Goal: Use online tool/utility: Utilize a website feature to perform a specific function

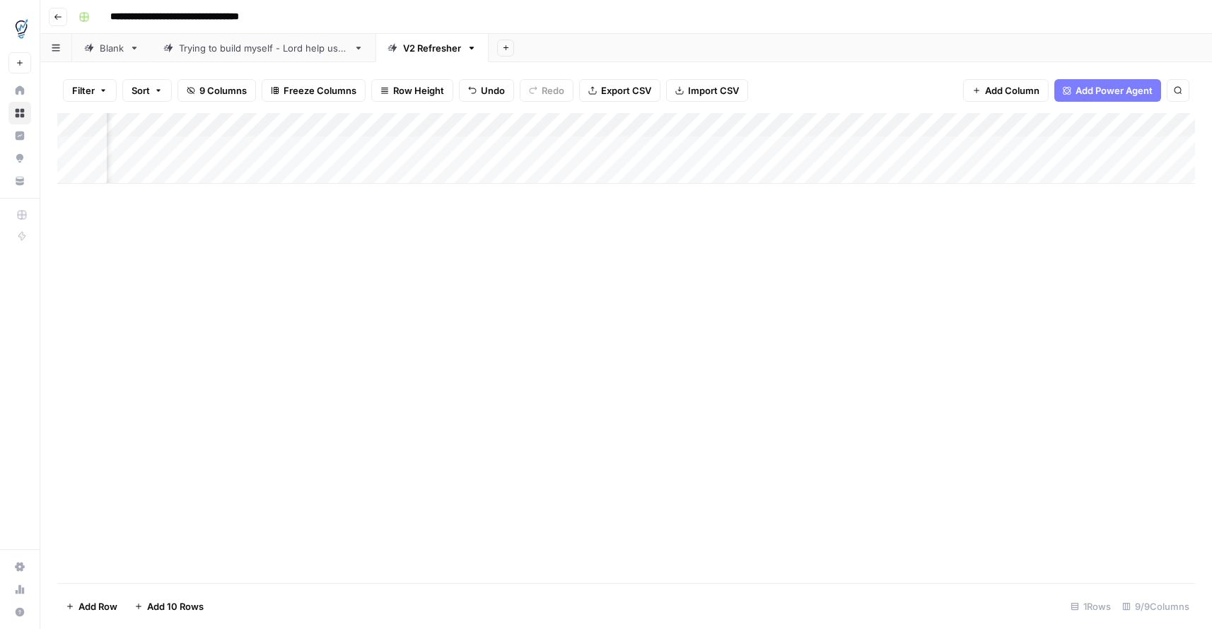
scroll to position [0, 267]
click at [1088, 148] on div "Add Column" at bounding box center [626, 148] width 1138 height 71
click at [1163, 147] on div "Add Column" at bounding box center [626, 148] width 1138 height 71
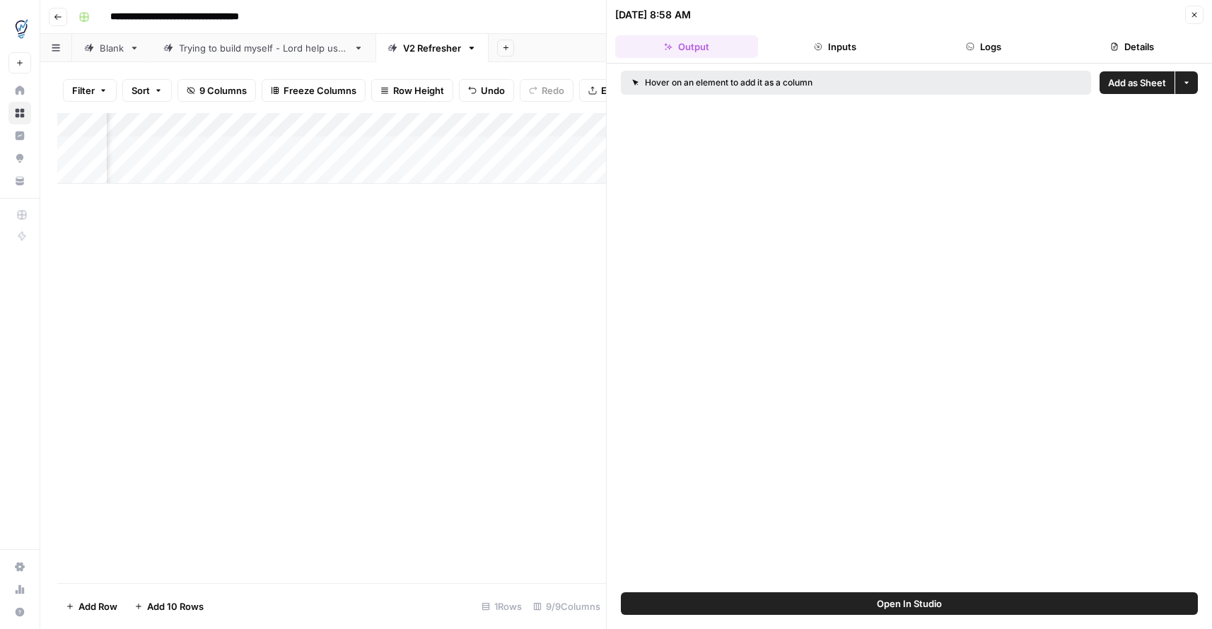
drag, startPoint x: 696, startPoint y: 79, endPoint x: 687, endPoint y: 78, distance: 9.2
click at [696, 79] on div "Hover on an element to add it as a column" at bounding box center [789, 82] width 314 height 13
drag, startPoint x: 634, startPoint y: 83, endPoint x: 689, endPoint y: 78, distance: 54.7
click at [634, 83] on icon at bounding box center [635, 82] width 5 height 5
click at [1191, 16] on icon "button" at bounding box center [1194, 15] width 8 height 8
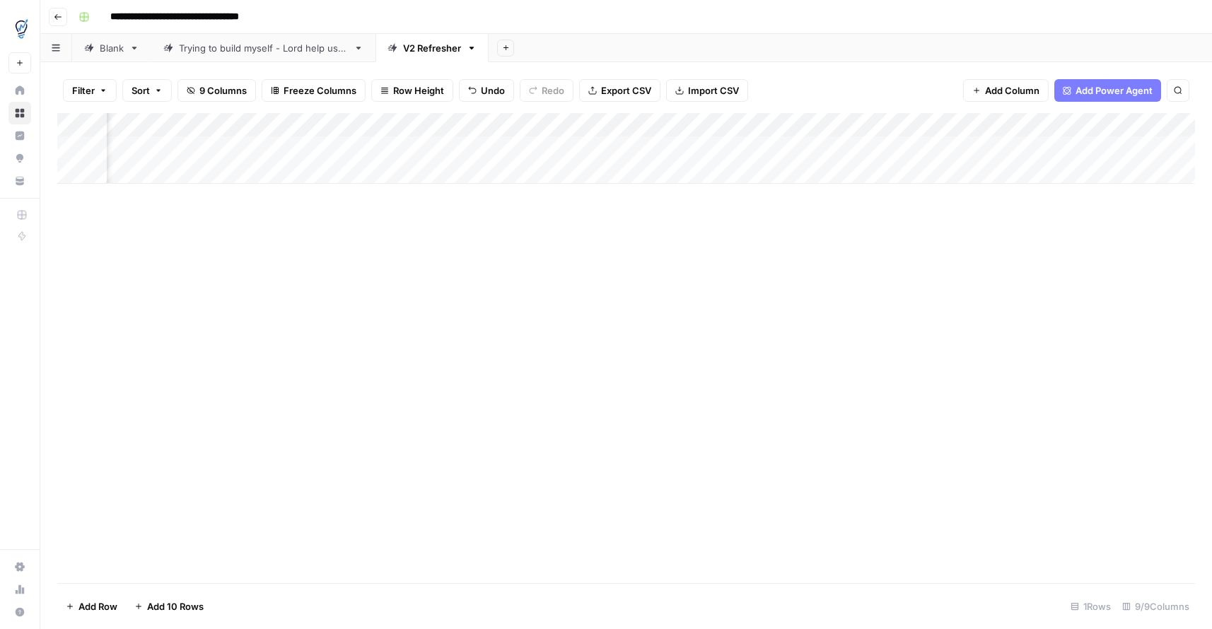
click at [1082, 142] on div "Add Column" at bounding box center [626, 148] width 1138 height 71
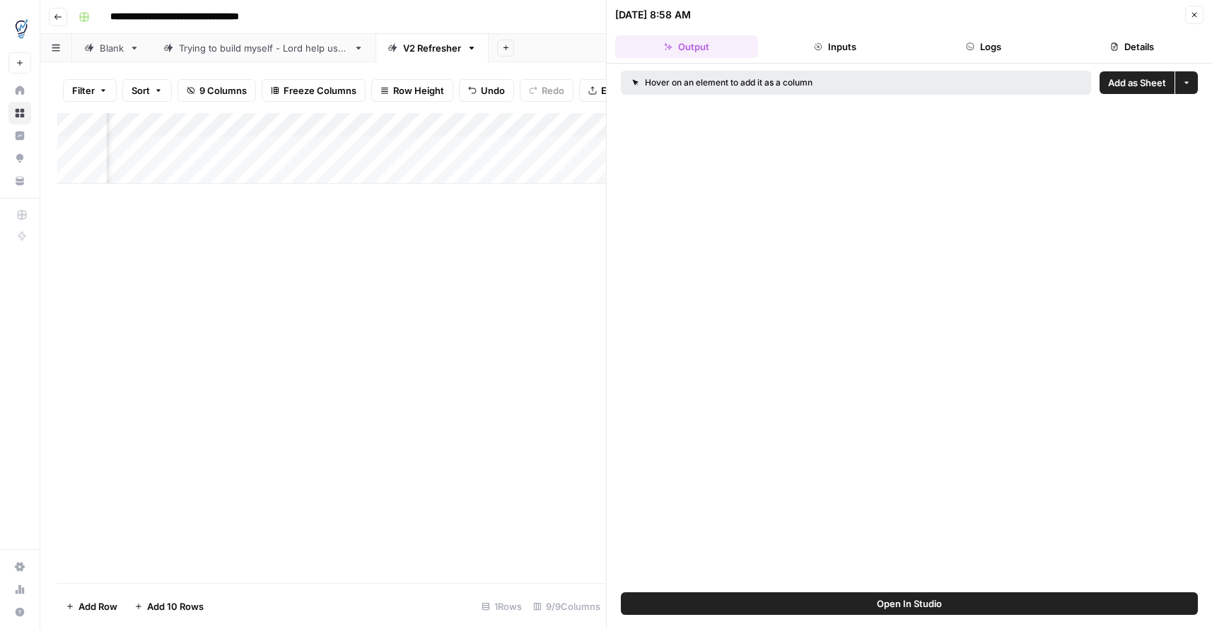
click at [920, 612] on button "Open In Studio" at bounding box center [909, 604] width 577 height 23
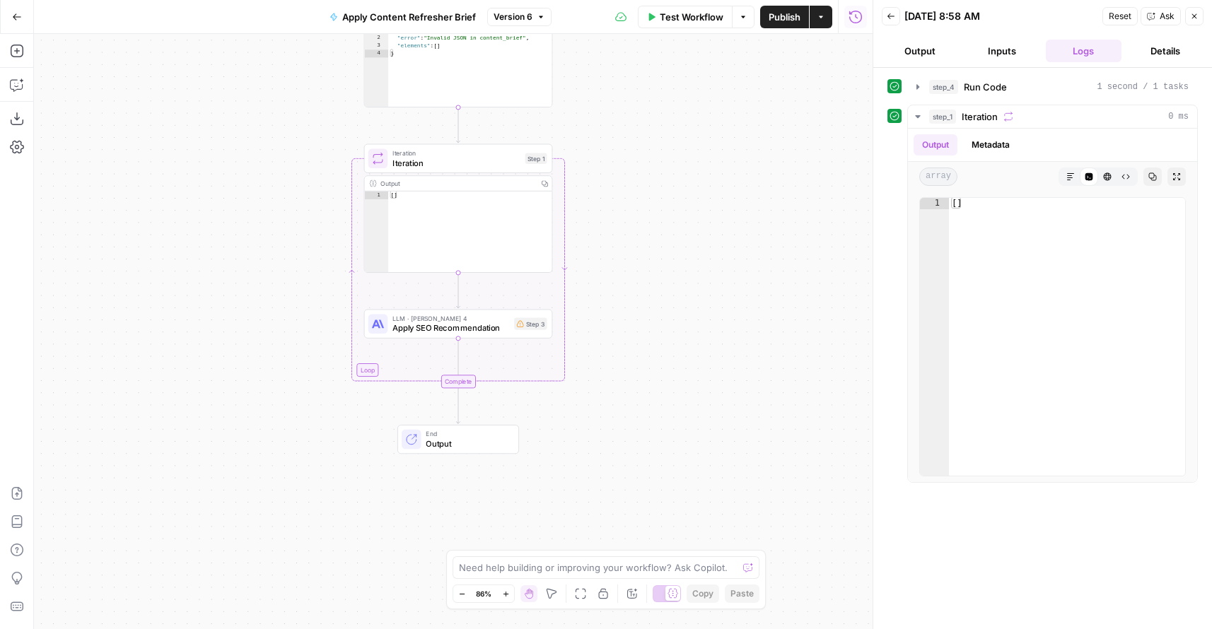
click at [472, 443] on span "Output" at bounding box center [467, 444] width 83 height 12
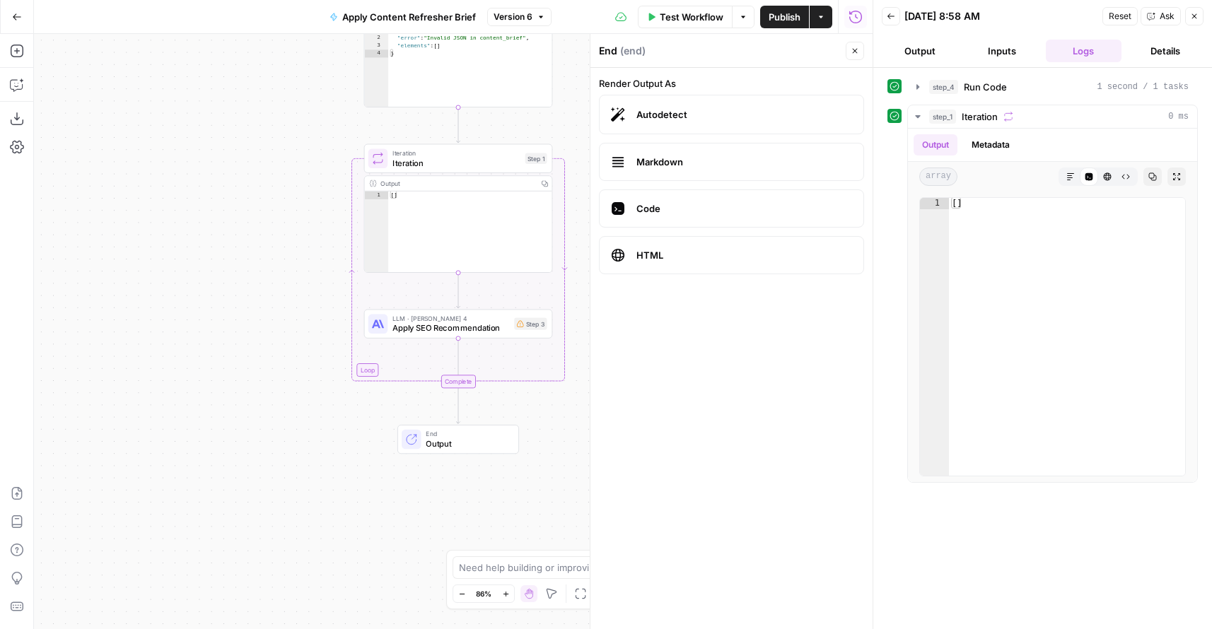
click at [472, 439] on span "Output" at bounding box center [467, 444] width 83 height 12
click at [724, 163] on span "Markdown" at bounding box center [744, 162] width 216 height 14
click at [784, 16] on span "Publish" at bounding box center [785, 17] width 32 height 14
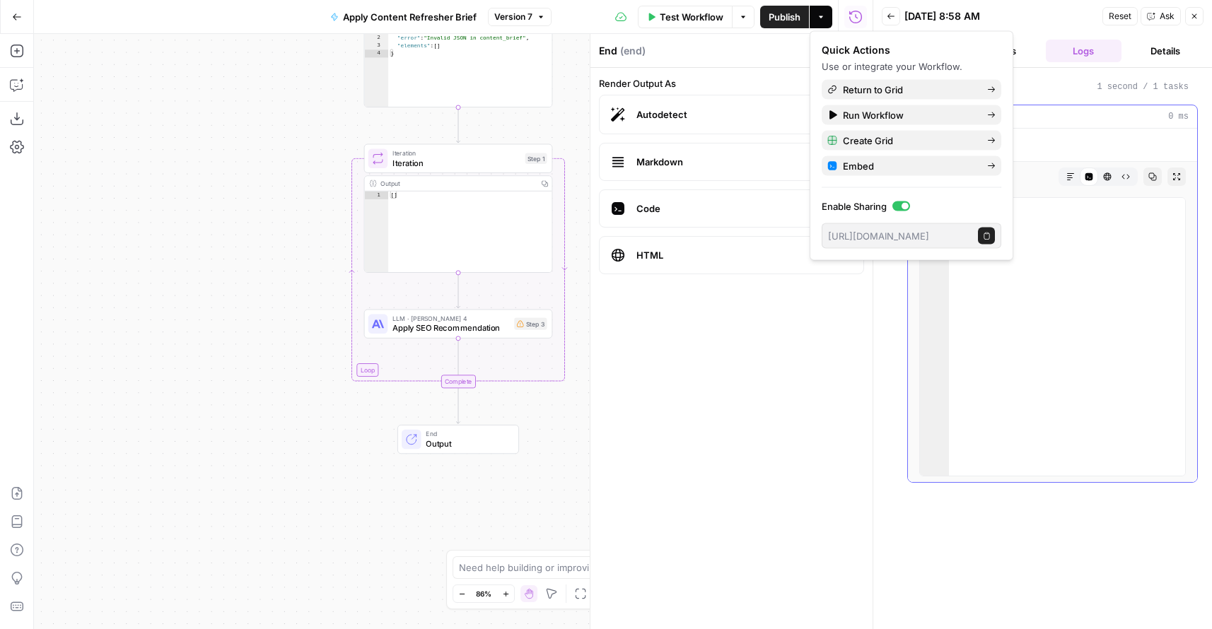
click at [1164, 147] on div "Output Metadata" at bounding box center [1052, 145] width 289 height 33
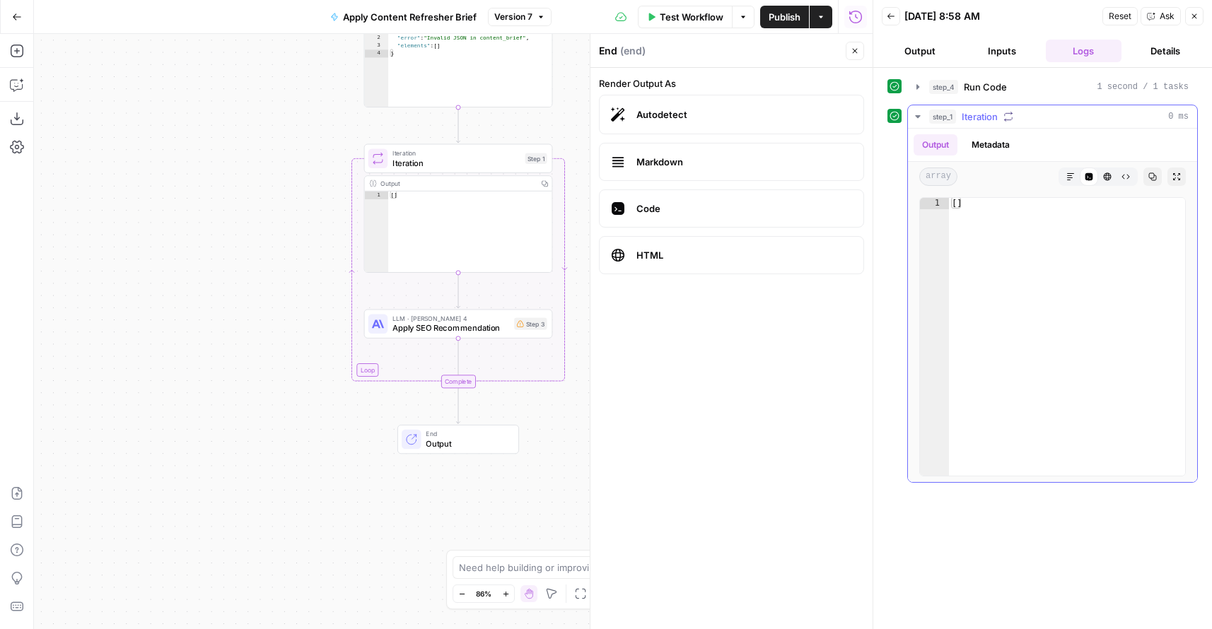
click at [1175, 169] on button "Expand Output" at bounding box center [1177, 177] width 18 height 18
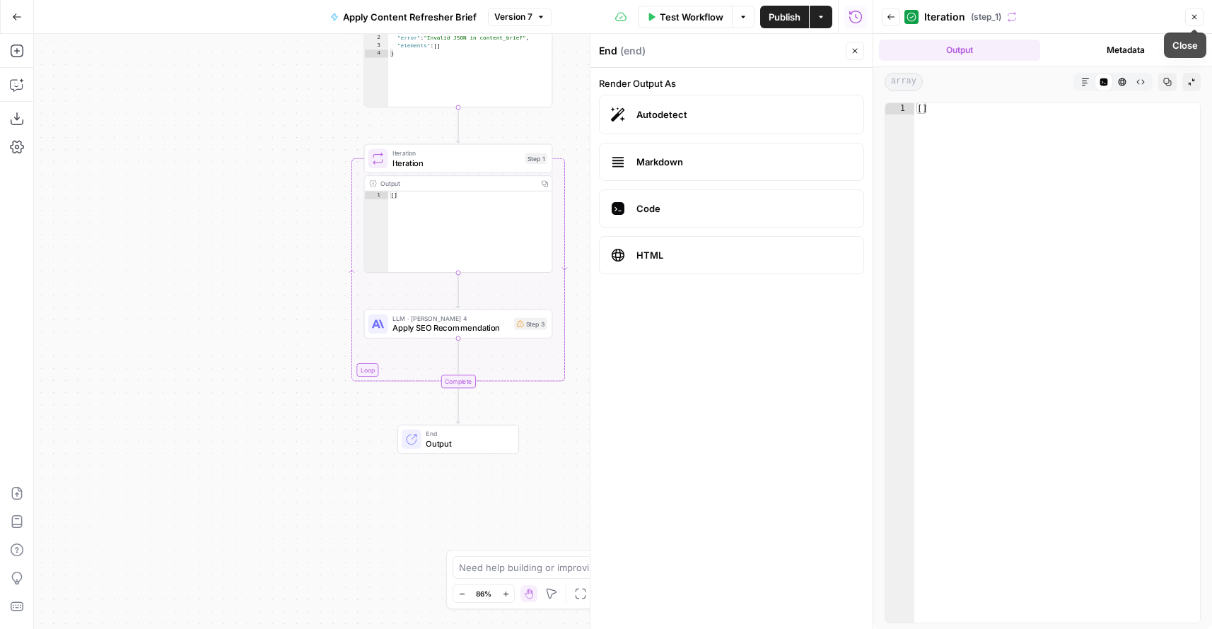
click at [1201, 18] on button "Close" at bounding box center [1194, 17] width 18 height 18
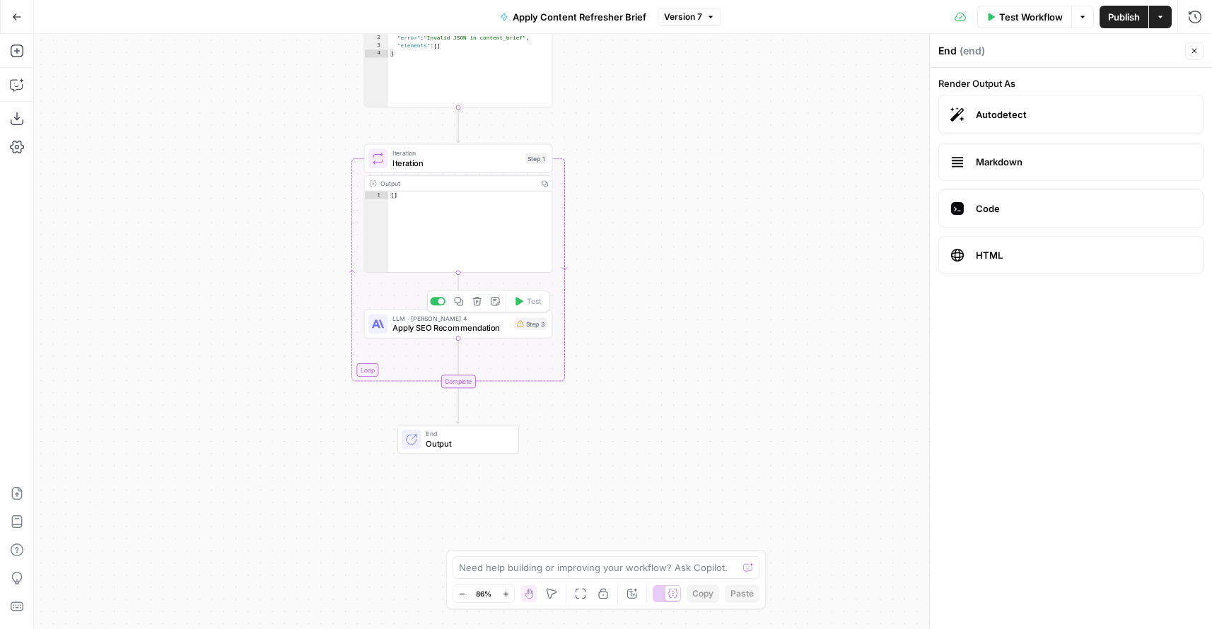
click at [465, 322] on span "Apply SEO Recommendation" at bounding box center [450, 328] width 117 height 12
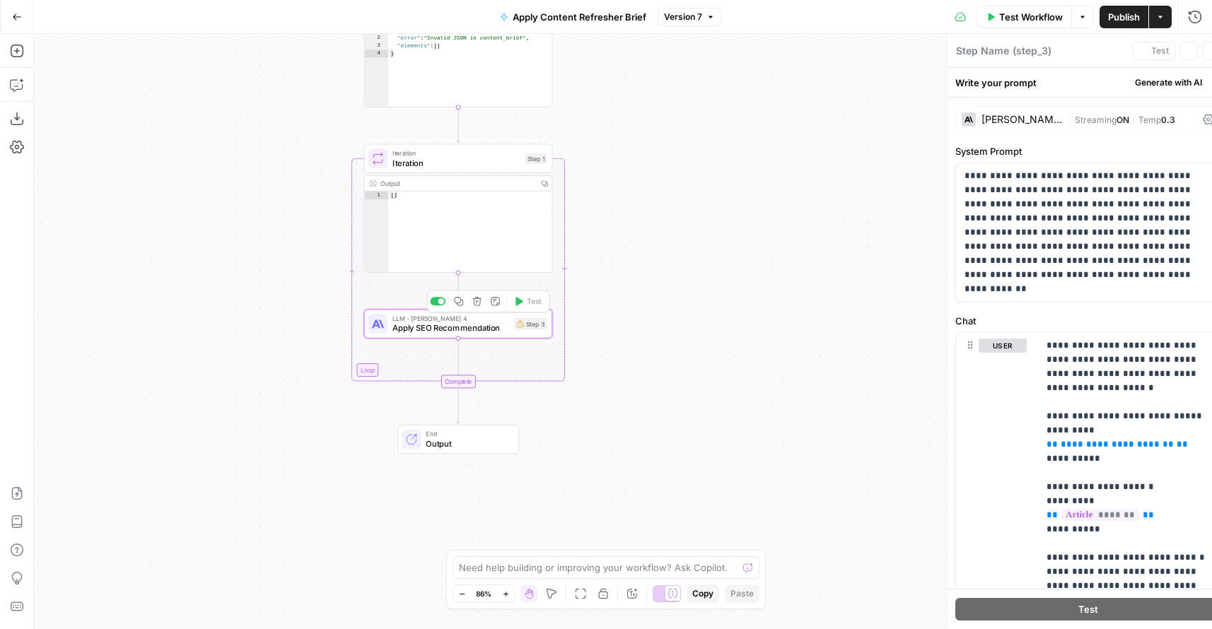
type textarea "Apply SEO Recommendation"
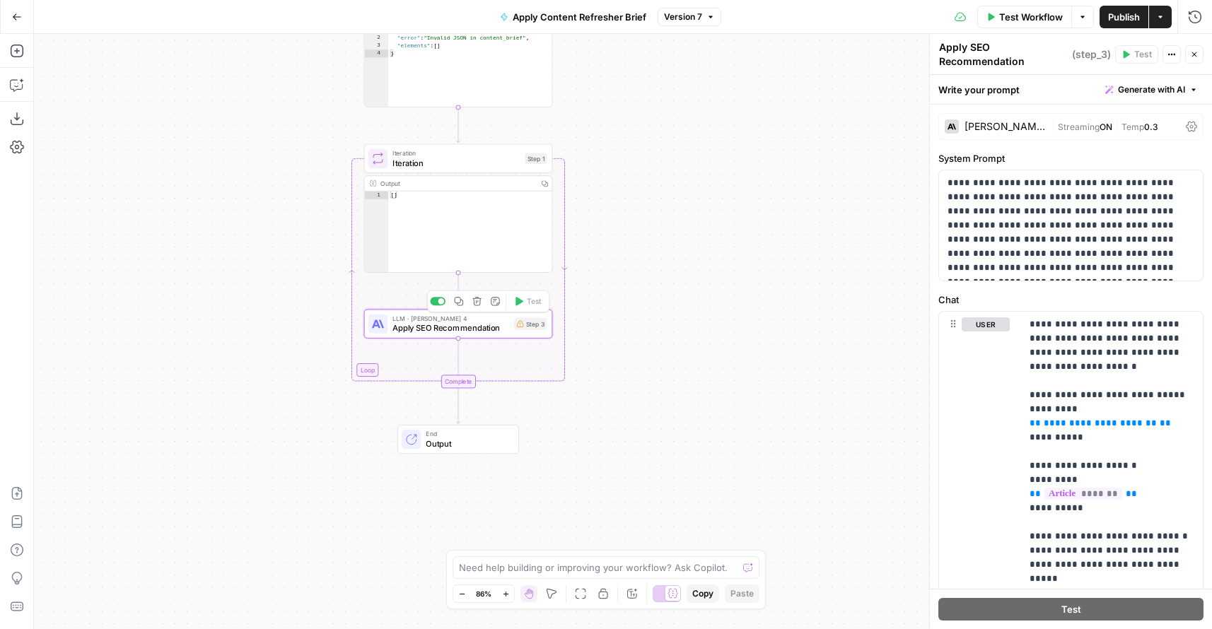
click at [483, 327] on span "Apply SEO Recommendation" at bounding box center [450, 328] width 117 height 12
click at [523, 325] on icon at bounding box center [520, 324] width 7 height 6
click at [531, 327] on div "Step 3" at bounding box center [530, 324] width 33 height 12
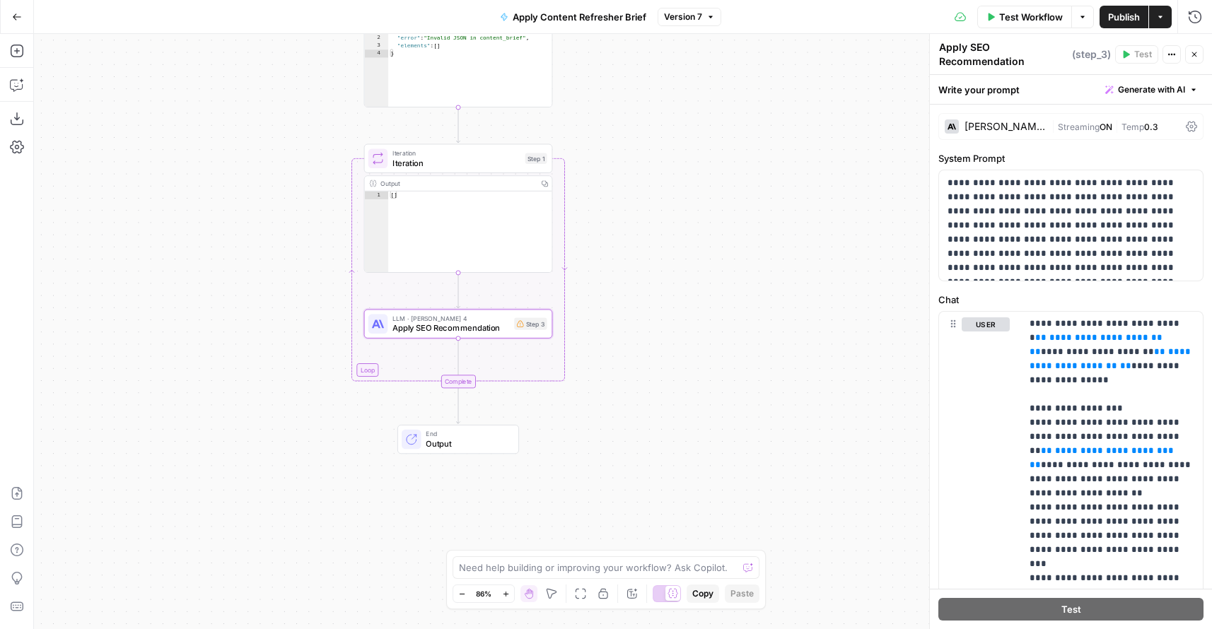
click at [444, 439] on span "Output" at bounding box center [467, 444] width 83 height 12
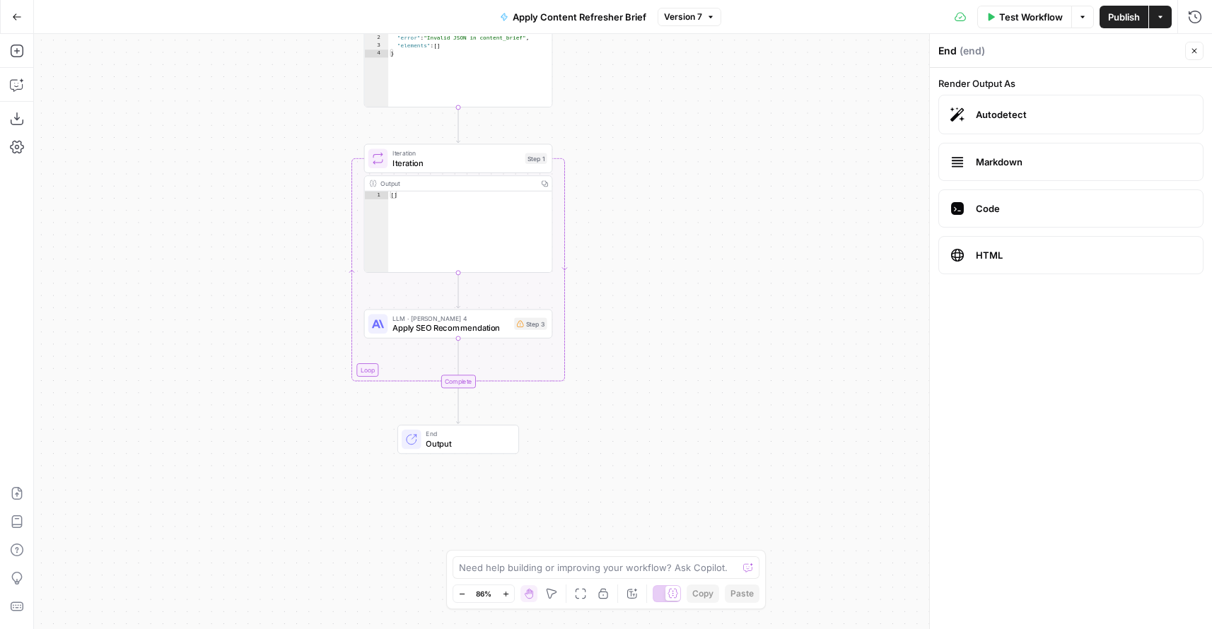
click at [1098, 160] on span "Markdown" at bounding box center [1084, 162] width 216 height 14
click at [1189, 45] on button "Close" at bounding box center [1194, 51] width 18 height 18
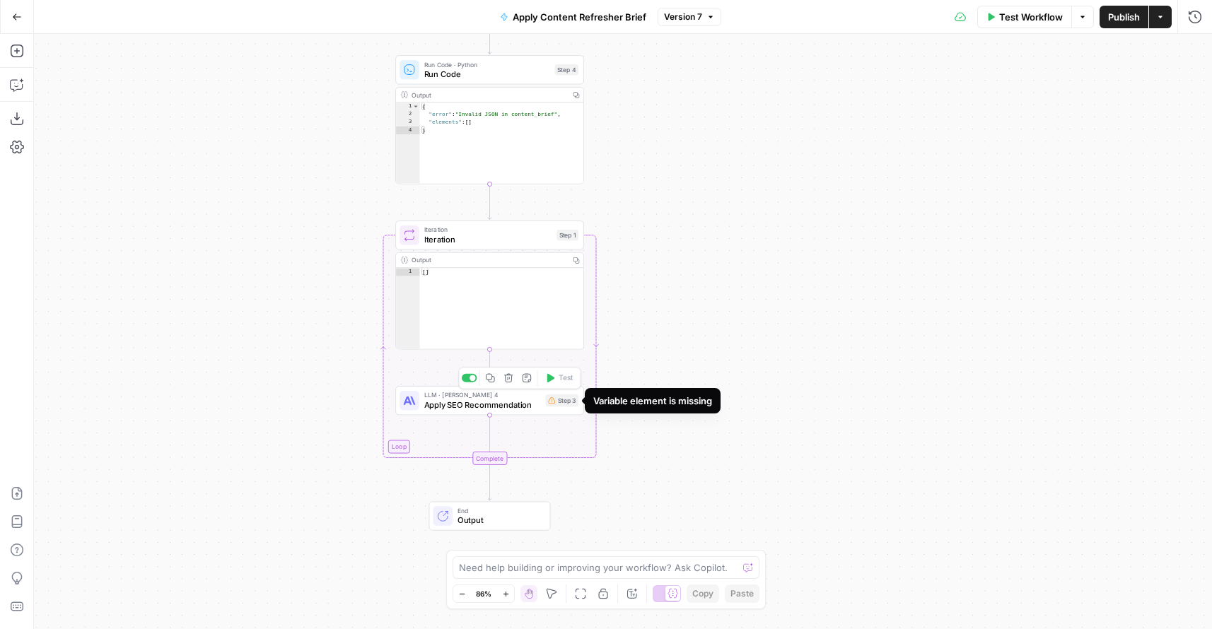
click at [566, 406] on div "Step 3" at bounding box center [562, 401] width 33 height 12
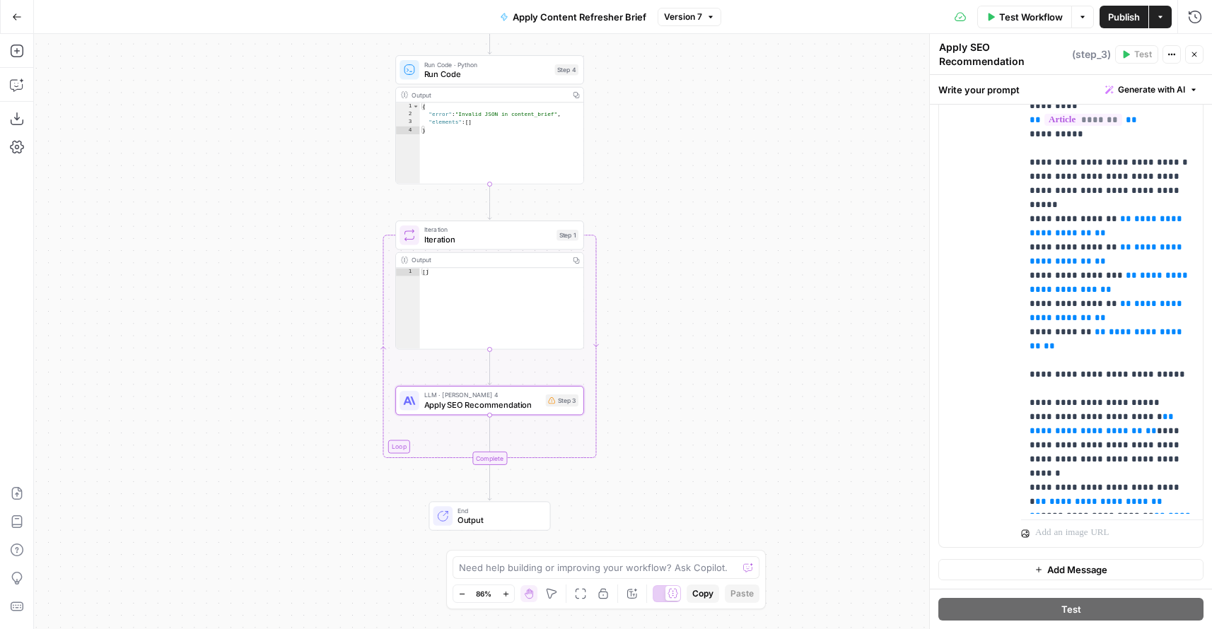
scroll to position [87, 0]
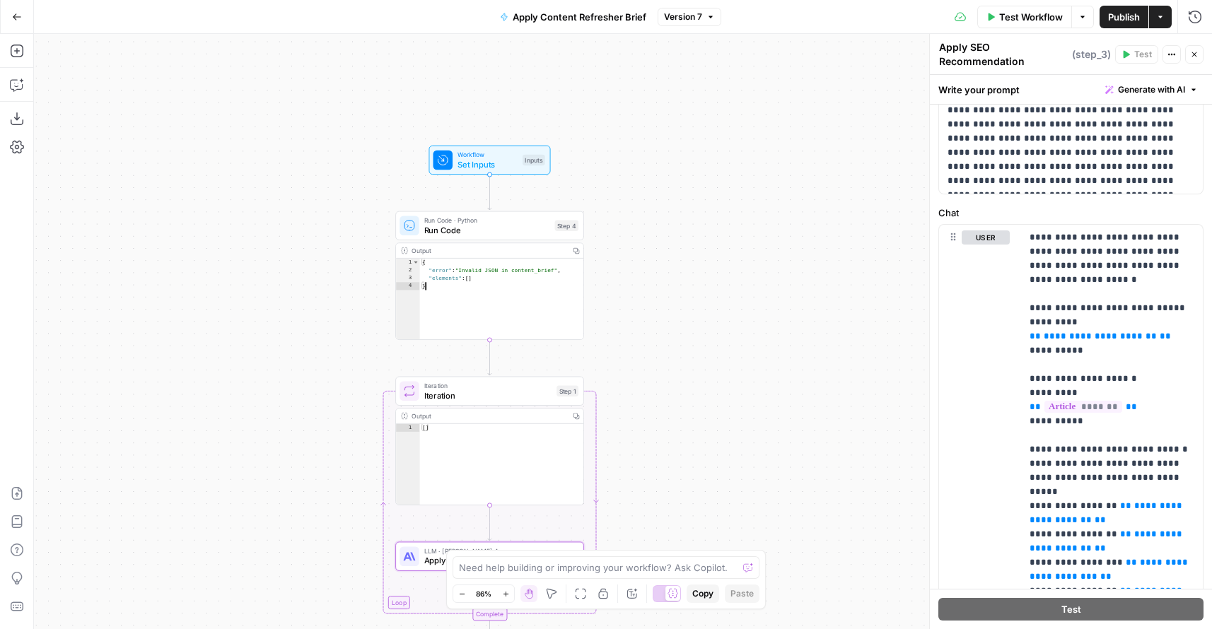
click at [545, 322] on div "{ "error" : "Invalid JSON in content_brief" , "elements" : [ ] }" at bounding box center [502, 308] width 164 height 98
click at [556, 323] on div "{ "error" : "Invalid JSON in content_brief" , "elements" : [ ] }" at bounding box center [502, 308] width 164 height 98
click at [453, 280] on div "{ "error" : "Invalid JSON in content_brief" , "elements" : [ ] }" at bounding box center [502, 308] width 164 height 98
click at [523, 288] on div "{ "error" : "Invalid JSON in content_brief" , "elements" : [ ] }" at bounding box center [502, 308] width 164 height 98
click at [1191, 57] on icon "button" at bounding box center [1194, 54] width 8 height 8
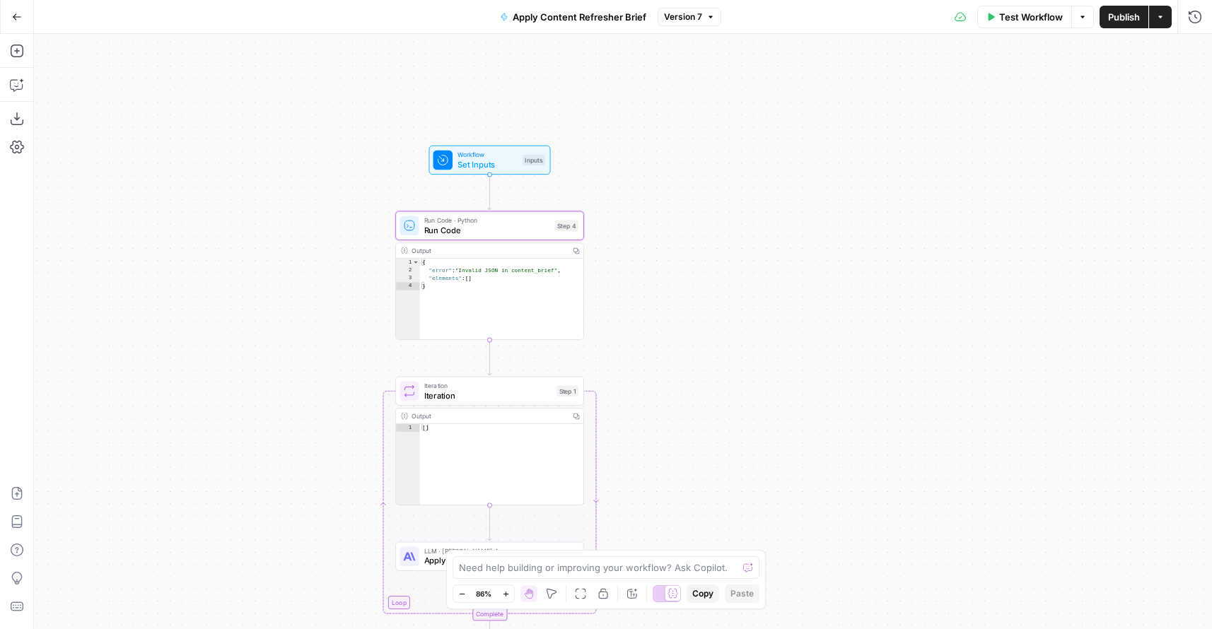
click at [584, 283] on div "Workflow Set Inputs Inputs Run Code · Python Run Code Step 4 Output Copy * 1 2 …" at bounding box center [623, 331] width 1178 height 595
drag, startPoint x: 577, startPoint y: 252, endPoint x: 577, endPoint y: 263, distance: 11.3
click at [577, 262] on div "Output Copy * 1 2 3 4 { "error" : "Invalid JSON in content_brief" , "elements" …" at bounding box center [489, 292] width 189 height 98
type textarea "*"
drag, startPoint x: 576, startPoint y: 263, endPoint x: 561, endPoint y: 260, distance: 15.8
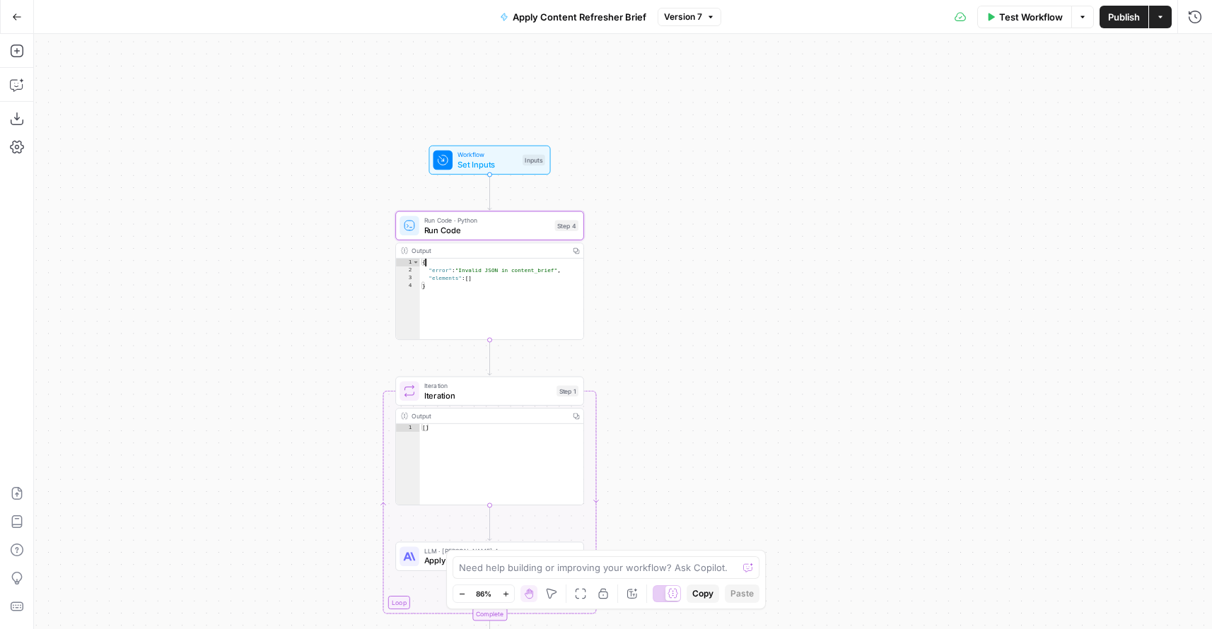
click at [576, 263] on div "{ "error" : "Invalid JSON in content_brief" , "elements" : [ ] }" at bounding box center [502, 308] width 164 height 98
click at [531, 246] on div "Output" at bounding box center [488, 251] width 153 height 10
click at [530, 224] on span "Run Code" at bounding box center [487, 230] width 126 height 12
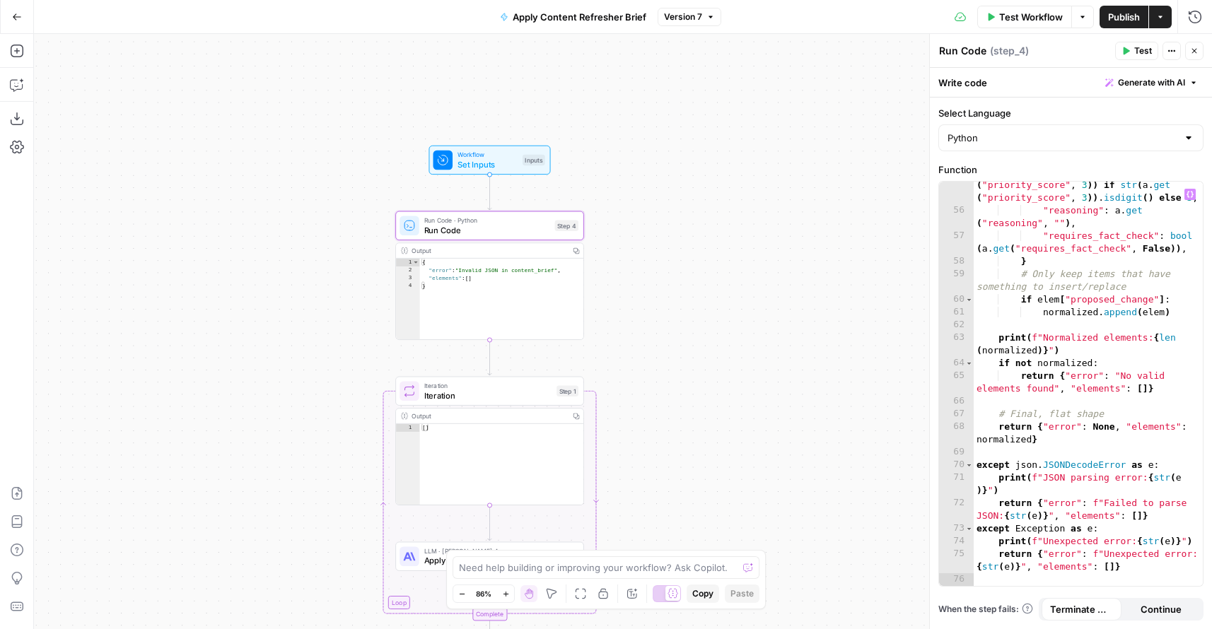
scroll to position [983, 0]
click at [1197, 51] on icon "button" at bounding box center [1194, 51] width 8 height 8
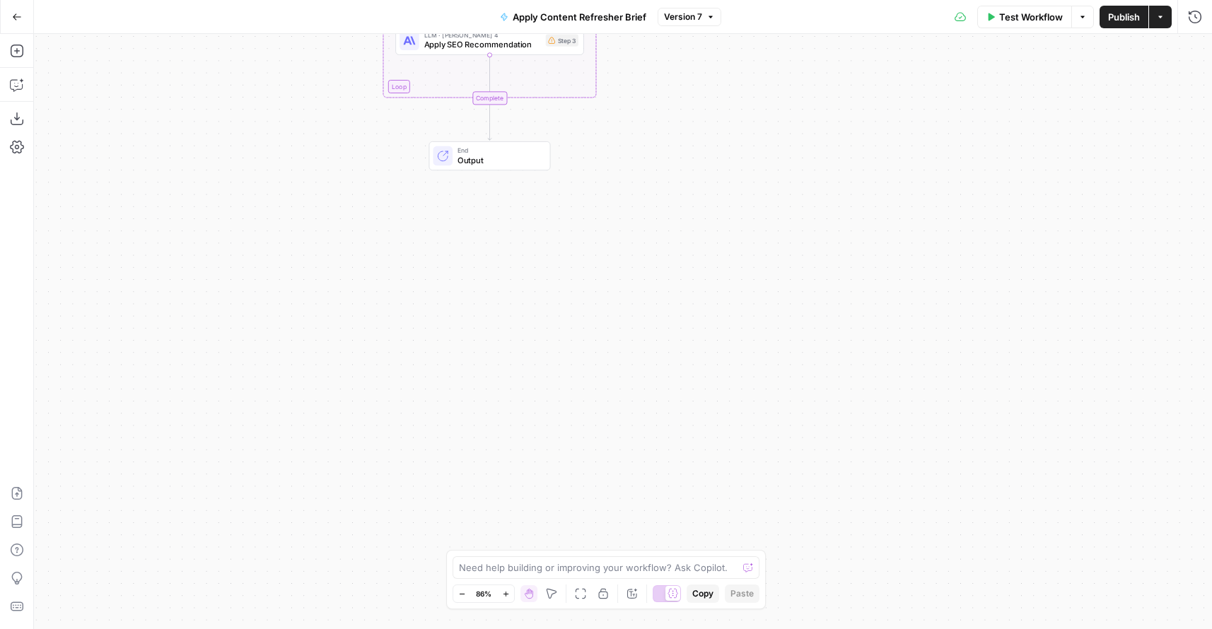
click at [499, 165] on span "Output" at bounding box center [499, 160] width 83 height 12
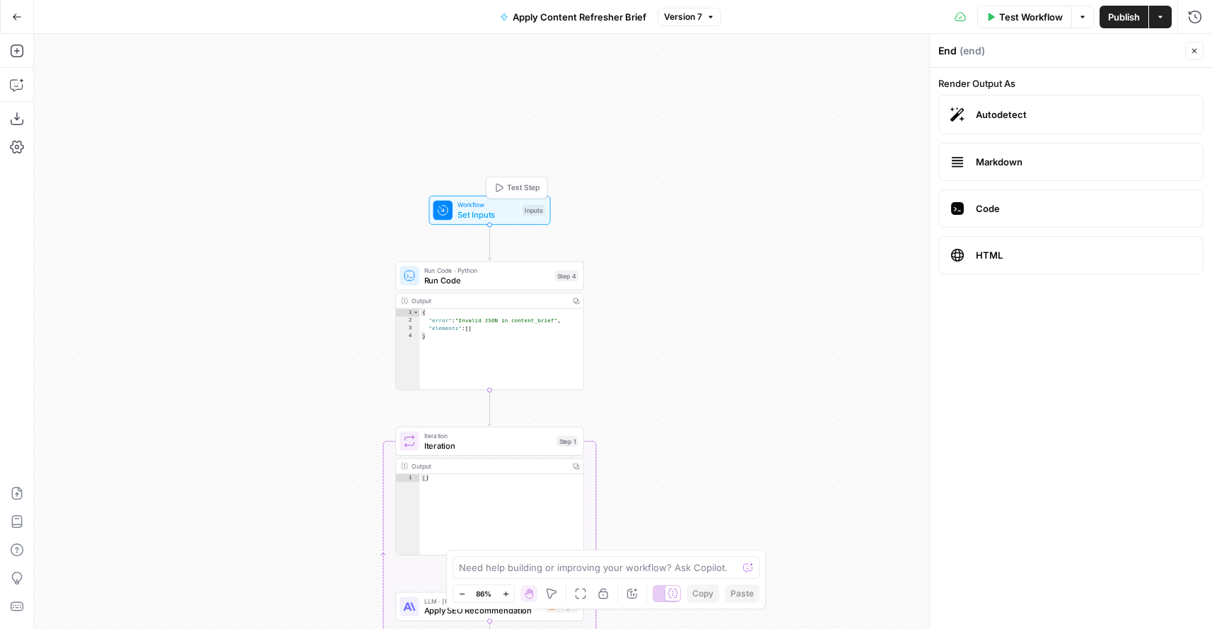
click at [468, 206] on span "Workflow" at bounding box center [488, 205] width 60 height 10
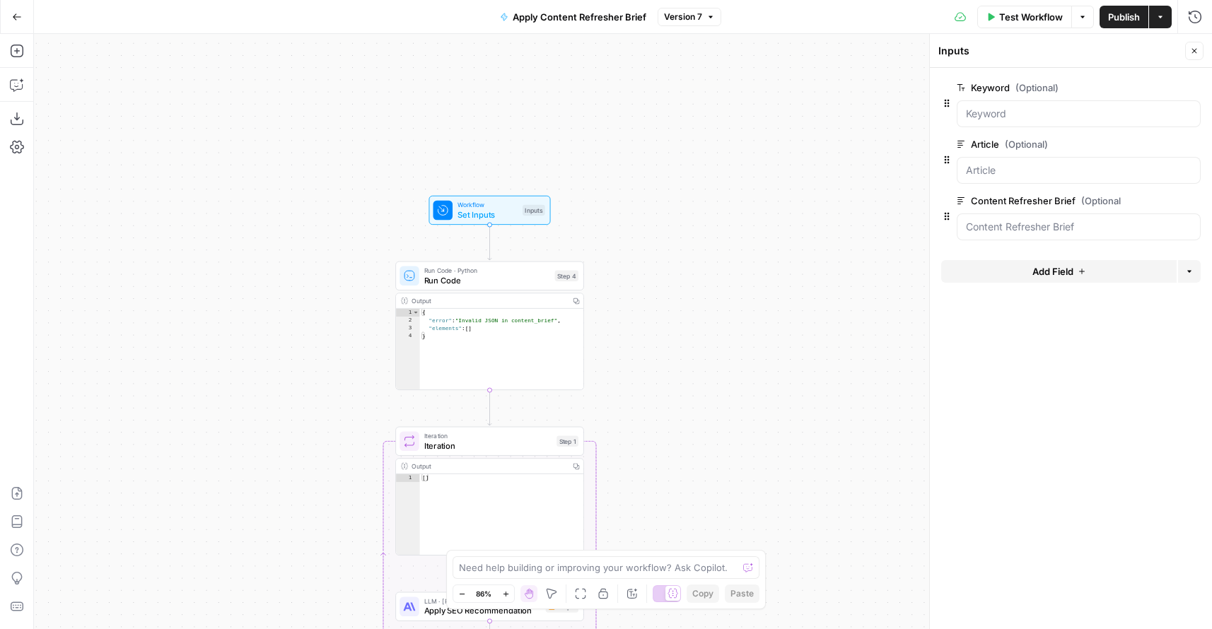
click at [1015, 18] on span "Test Workflow" at bounding box center [1031, 17] width 64 height 14
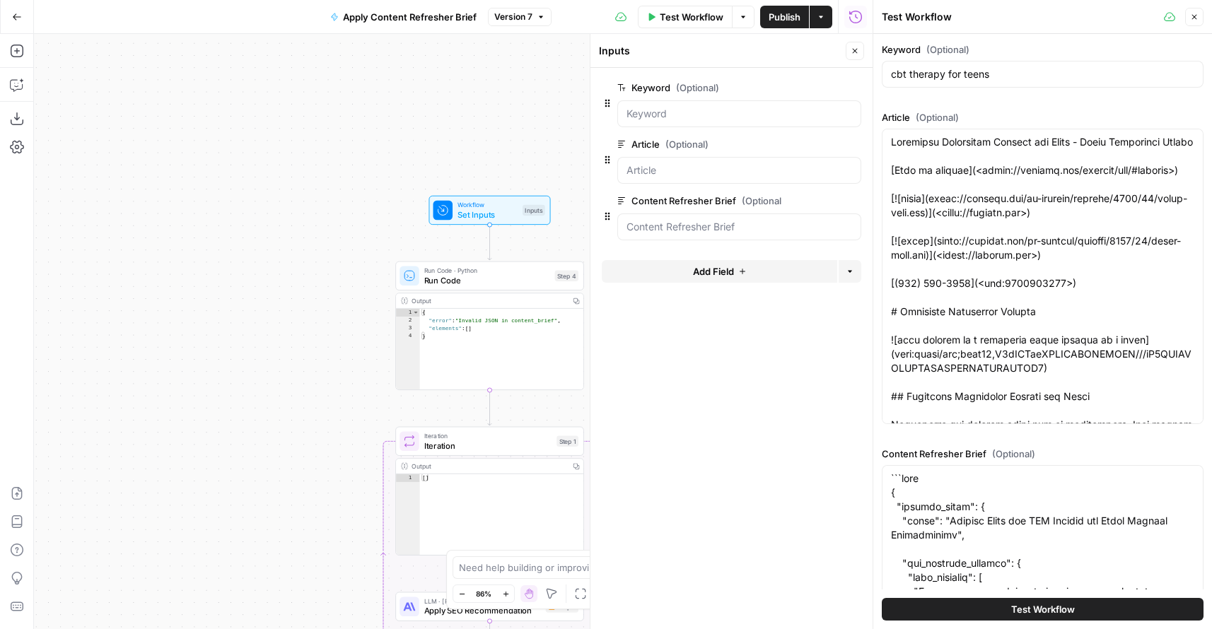
click at [976, 615] on button "Test Workflow" at bounding box center [1043, 609] width 322 height 23
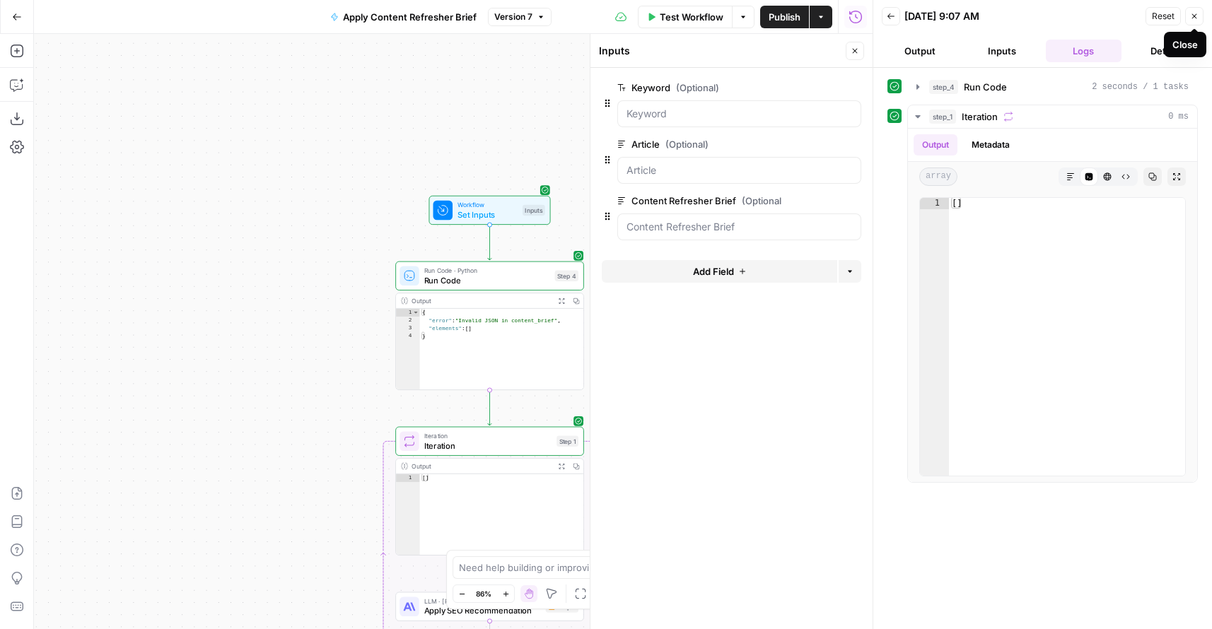
click at [1195, 23] on button "Close" at bounding box center [1194, 16] width 18 height 18
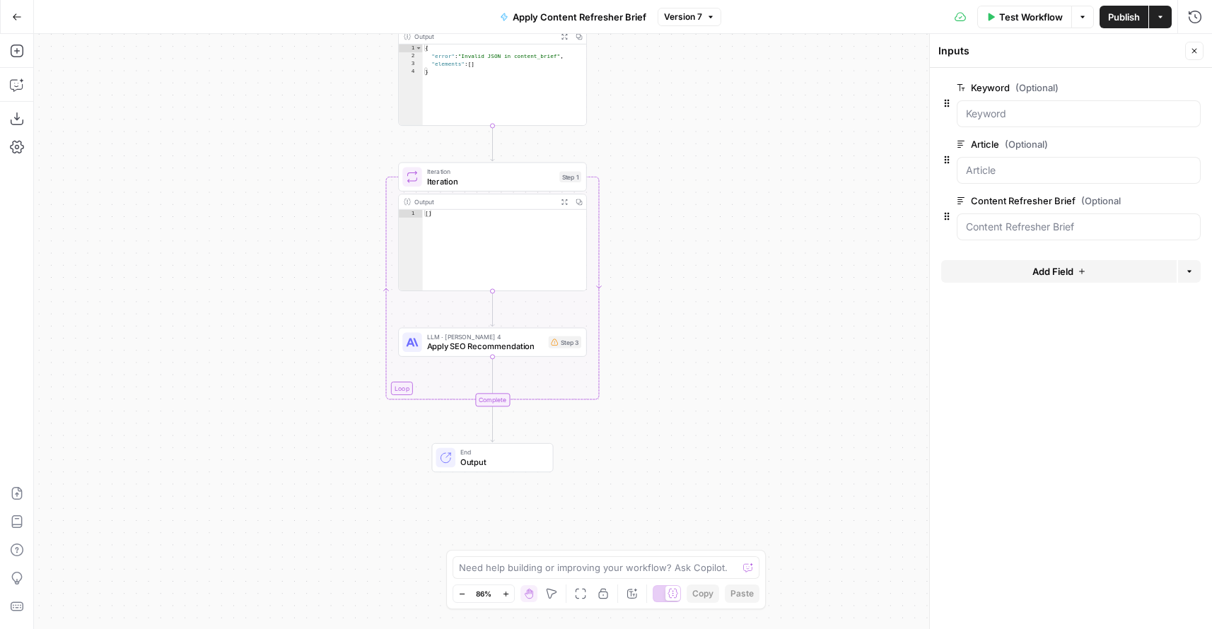
click at [463, 349] on span "Apply SEO Recommendation" at bounding box center [485, 347] width 117 height 12
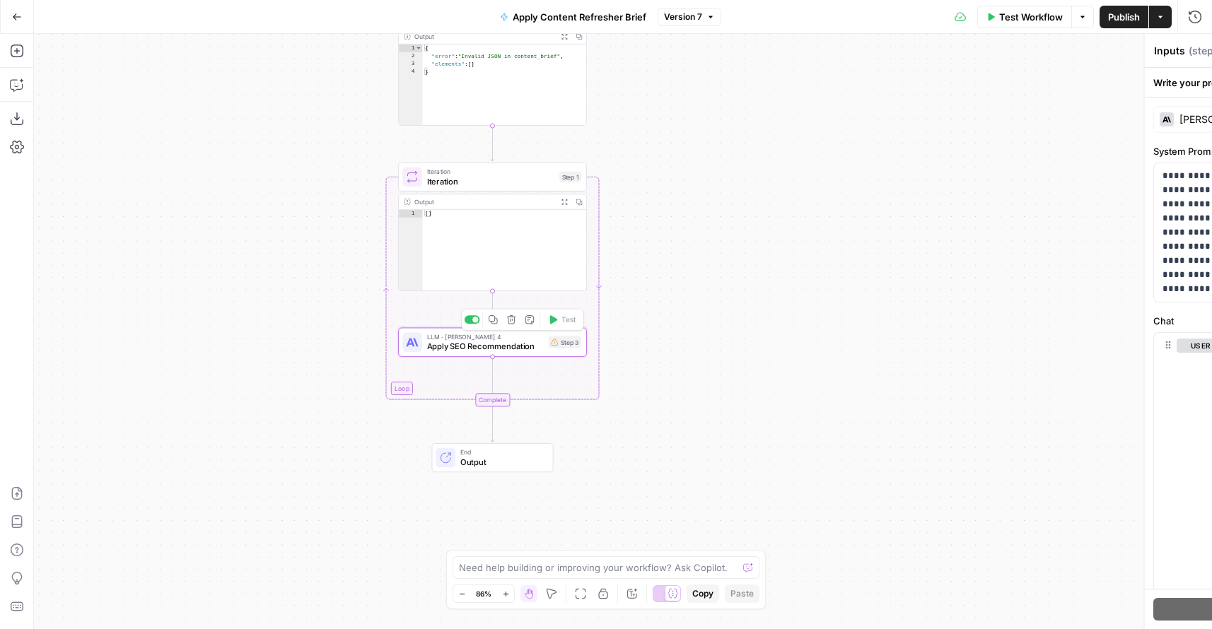
type textarea "Apply SEO Recommendation"
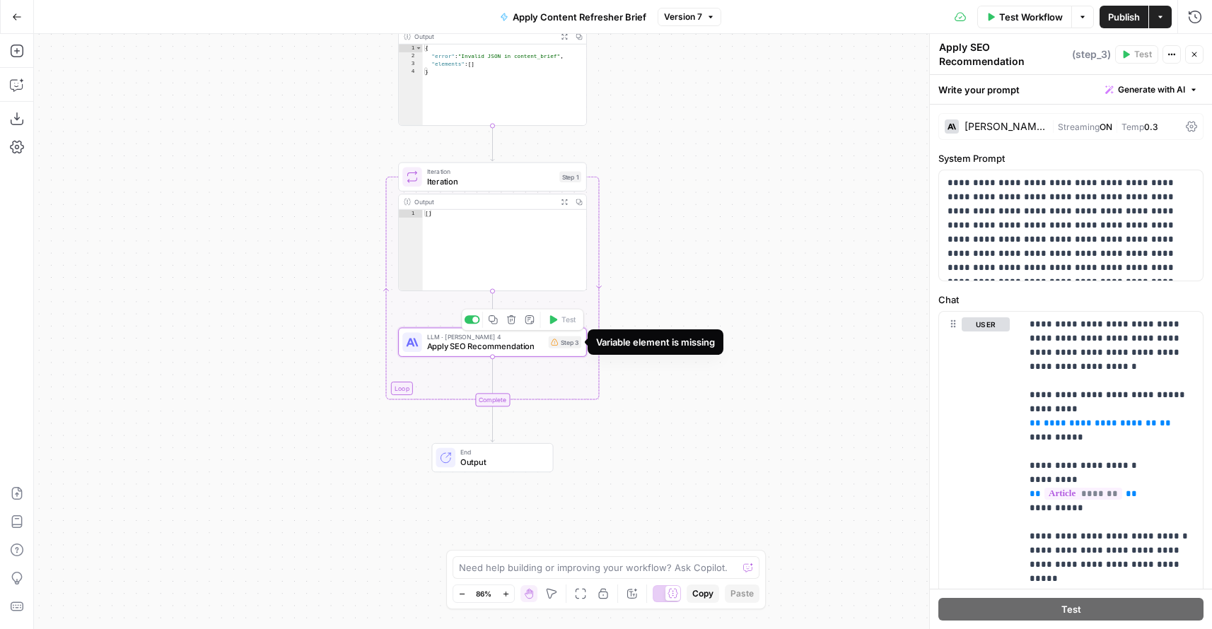
click at [568, 345] on div "Step 3" at bounding box center [565, 343] width 33 height 12
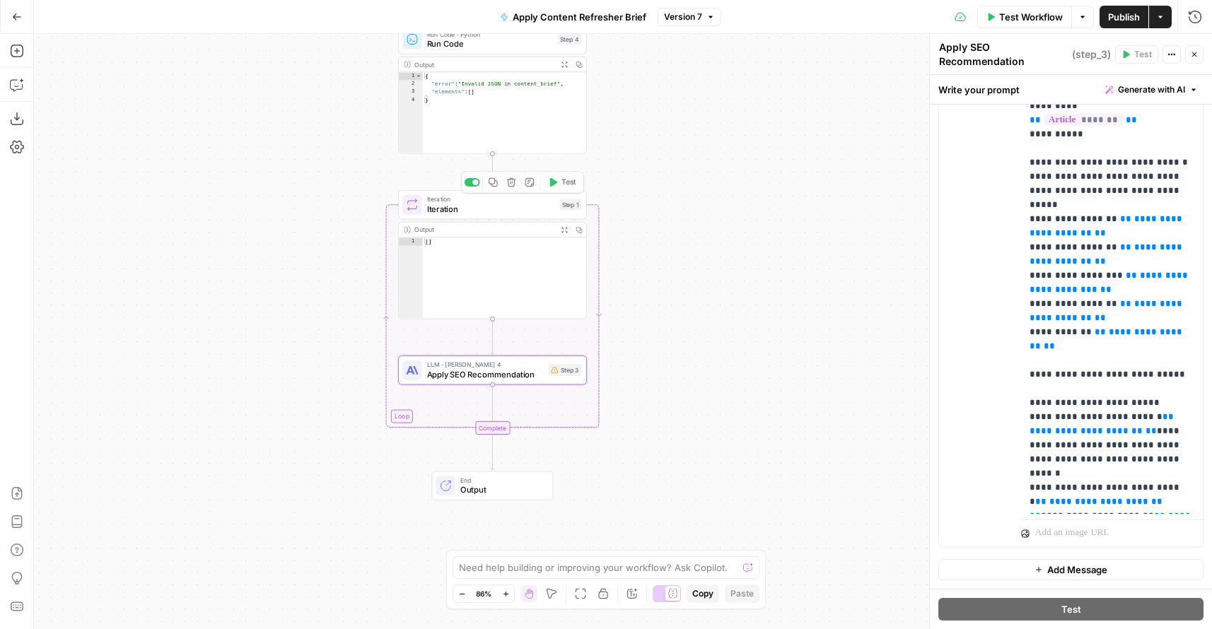
click at [496, 204] on span "Iteration" at bounding box center [491, 209] width 128 height 12
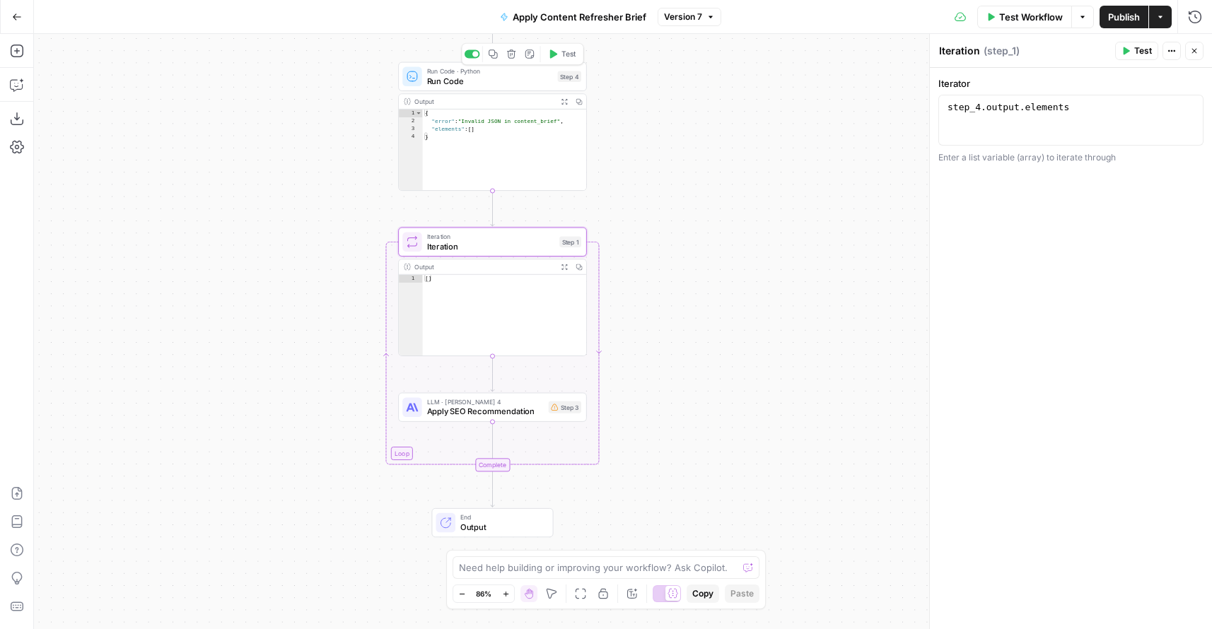
click at [465, 80] on span "Run Code" at bounding box center [490, 81] width 126 height 12
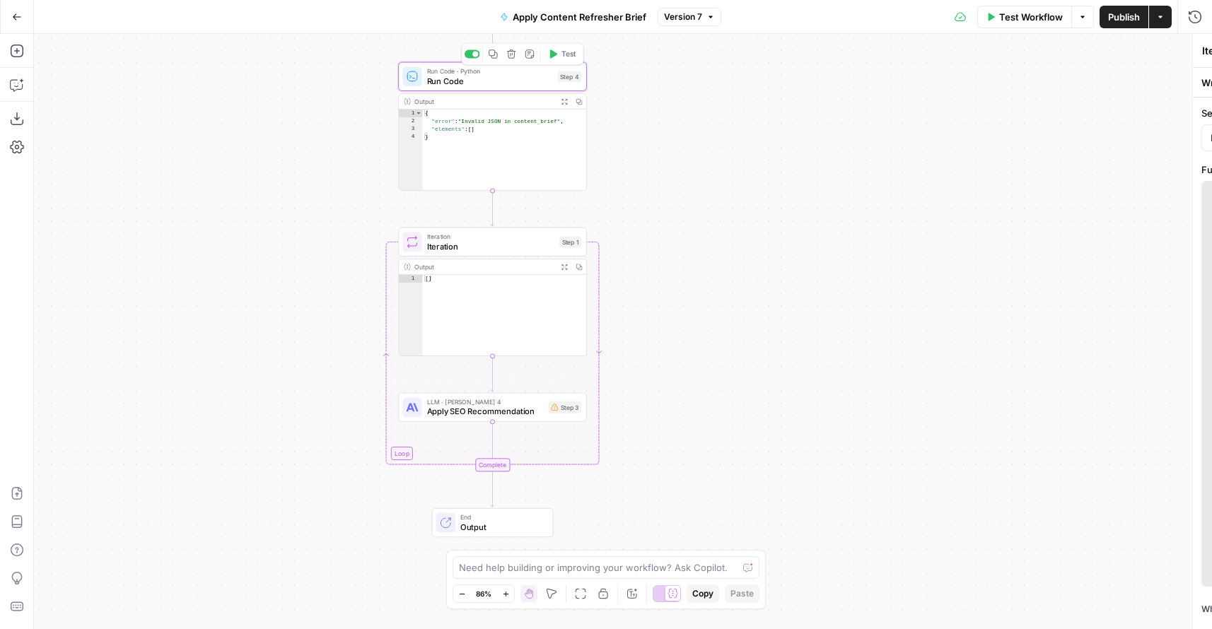
type textarea "Run Code"
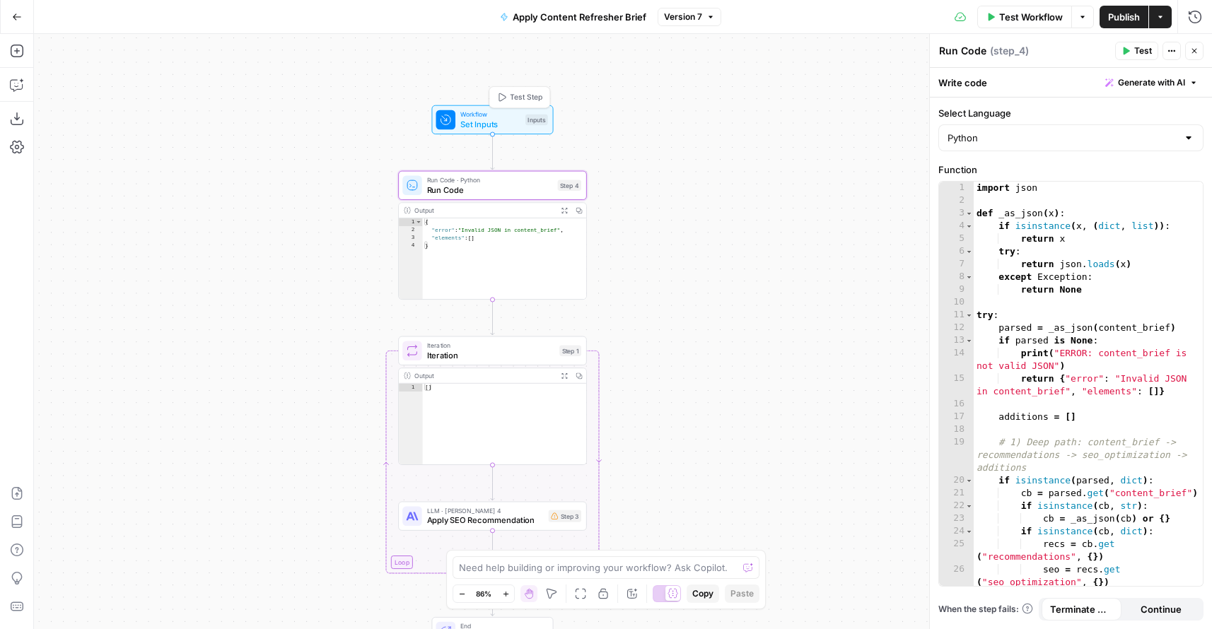
click at [506, 112] on span "Workflow" at bounding box center [490, 115] width 60 height 10
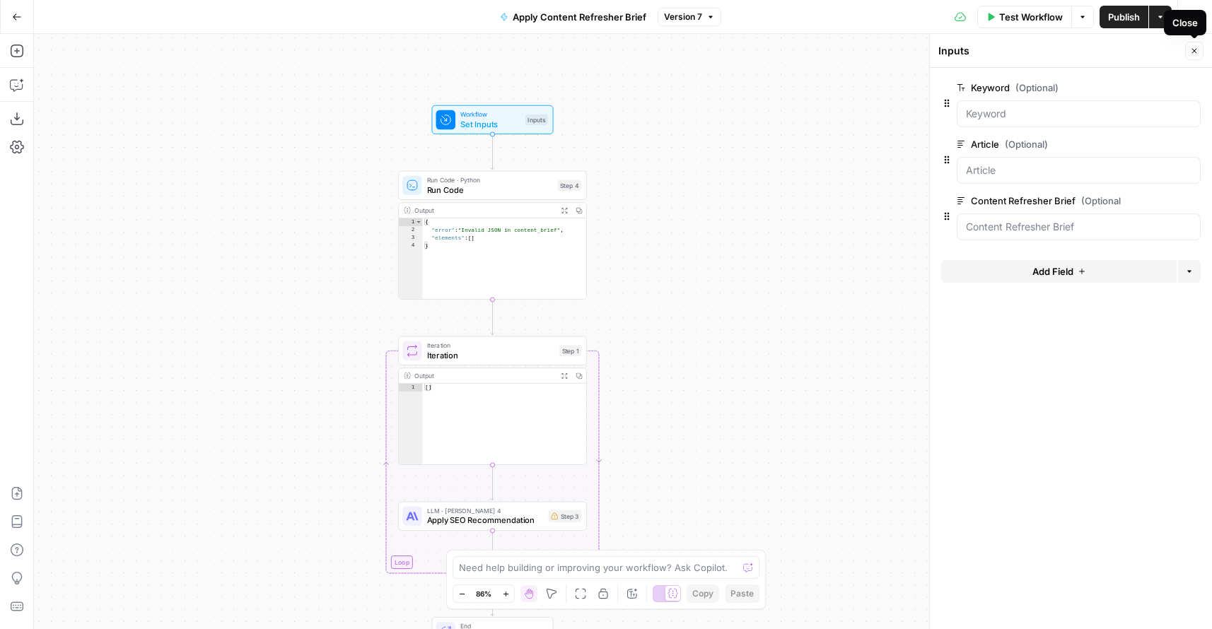
click at [1202, 52] on button "Close" at bounding box center [1194, 51] width 18 height 18
click at [500, 128] on span "Set Inputs" at bounding box center [490, 124] width 60 height 12
click at [1002, 21] on span "Test Workflow" at bounding box center [1031, 17] width 64 height 14
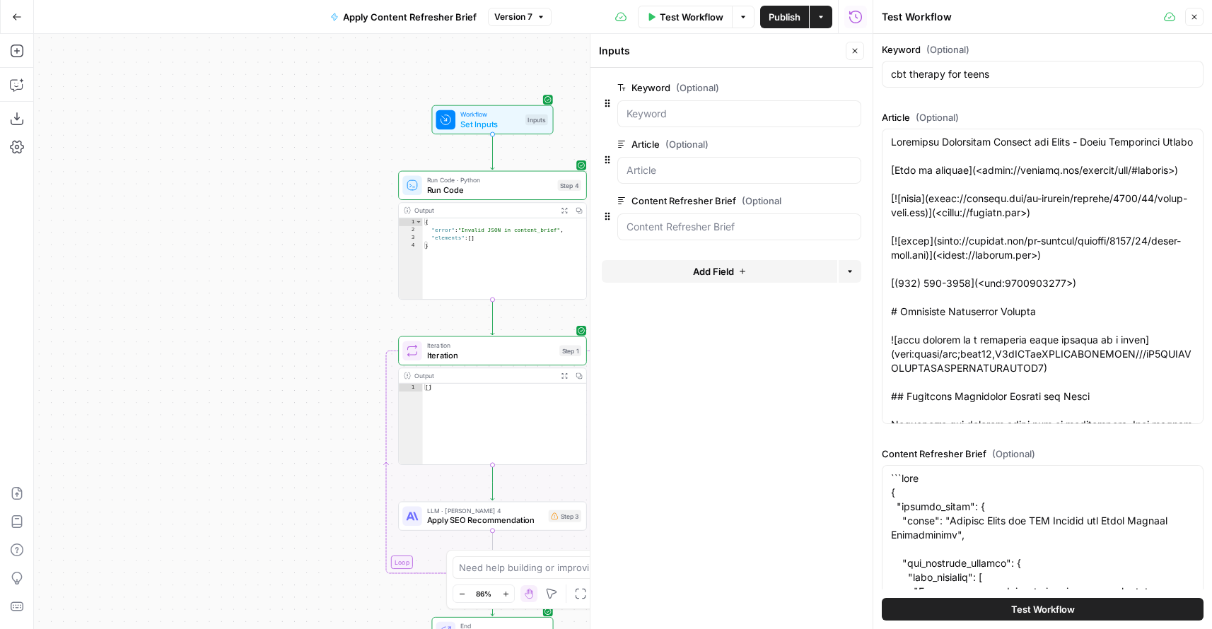
click at [1060, 610] on span "Test Workflow" at bounding box center [1043, 610] width 64 height 14
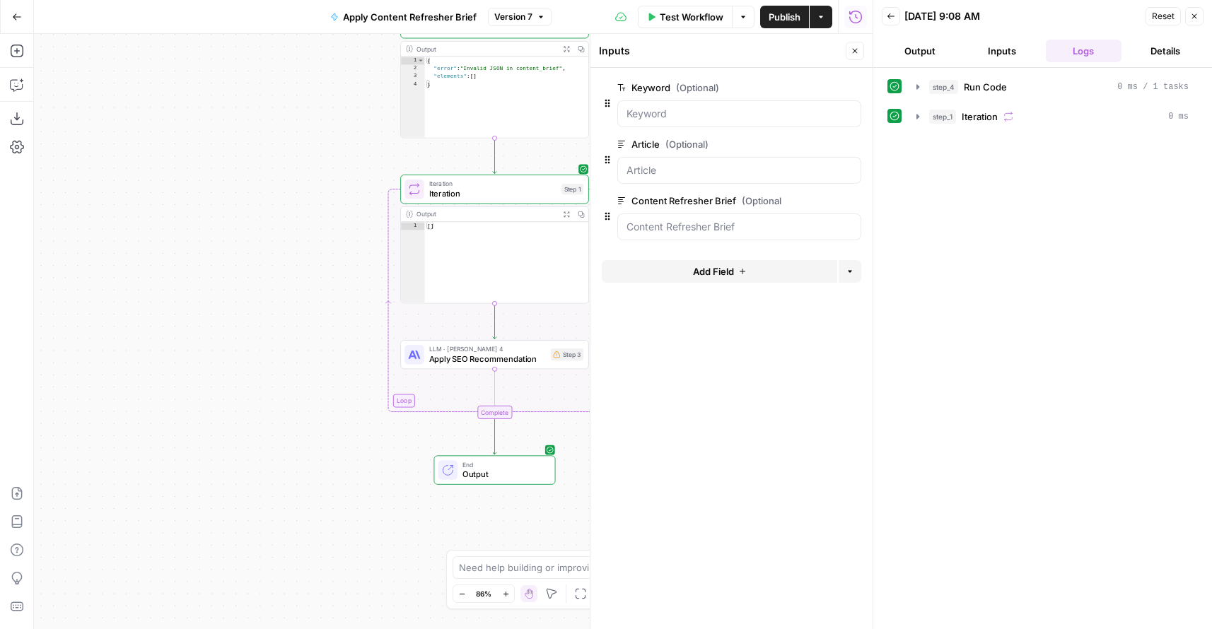
click at [500, 469] on span "Output" at bounding box center [504, 475] width 83 height 12
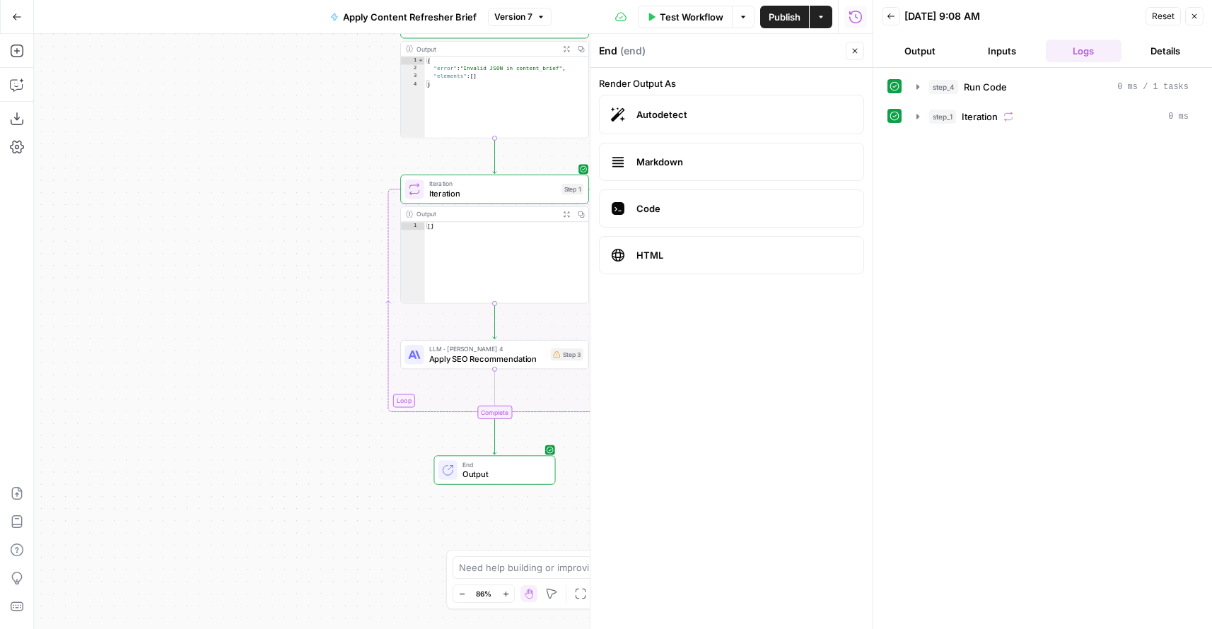
click at [500, 469] on span "Output" at bounding box center [504, 475] width 83 height 12
click at [1191, 19] on icon "button" at bounding box center [1194, 16] width 8 height 8
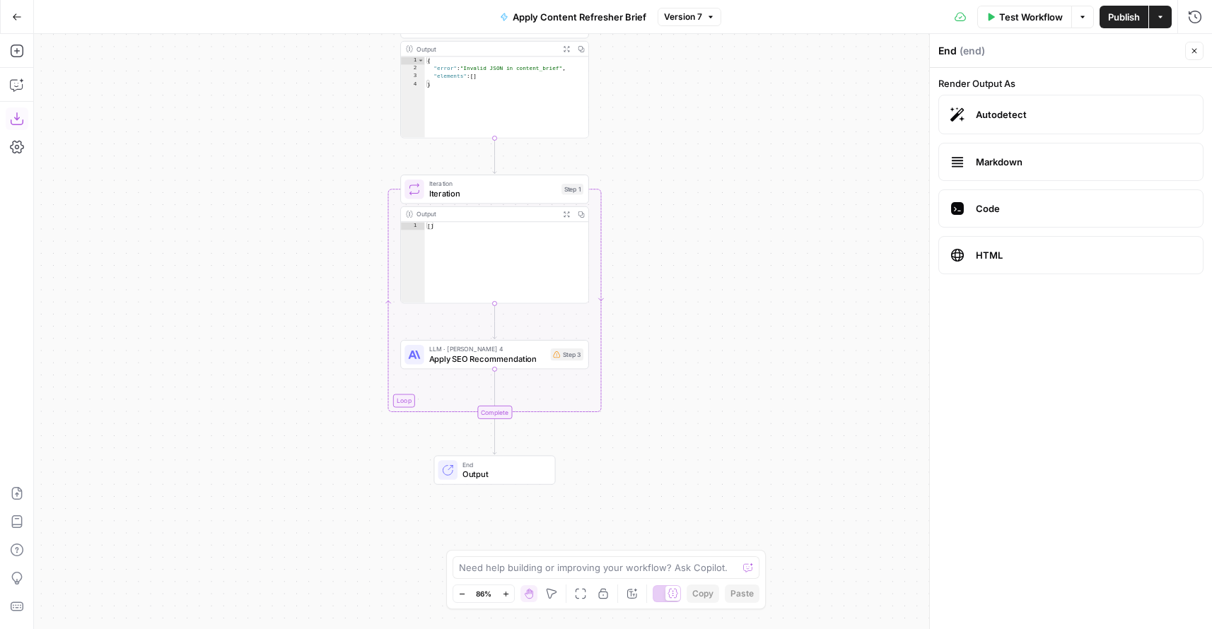
click at [17, 120] on icon "button" at bounding box center [17, 119] width 14 height 14
